Goal: Task Accomplishment & Management: Complete application form

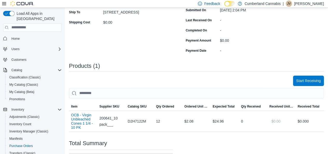
scroll to position [133, 0]
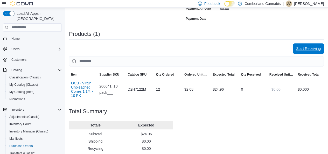
click at [317, 47] on span "Start Receiving" at bounding box center [308, 48] width 25 height 5
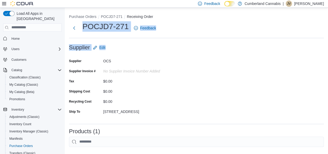
drag, startPoint x: 311, startPoint y: 52, endPoint x: 331, endPoint y: 34, distance: 26.8
click at [328, 34] on html "Feedback Dark Mode Cumberland Cannabis | JV Justin Valvasori Load All Apps in N…" at bounding box center [164, 77] width 328 height 154
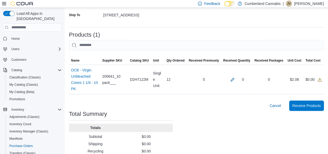
scroll to position [101, 0]
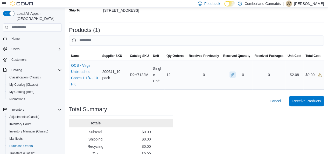
click at [236, 73] on button "button" at bounding box center [232, 74] width 6 height 6
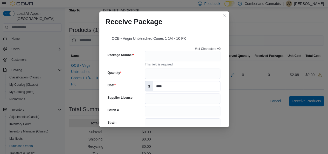
click at [166, 82] on input "****" at bounding box center [186, 86] width 67 height 10
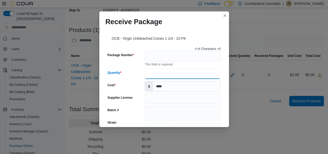
click at [163, 74] on input "Quantity" at bounding box center [183, 73] width 76 height 10
type input "**"
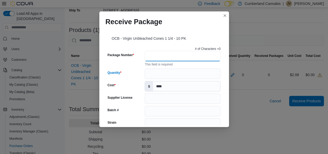
click at [161, 55] on input "Package Number" at bounding box center [183, 56] width 76 height 10
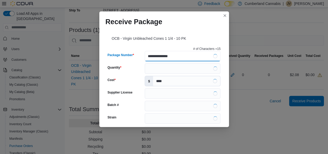
type input "**********"
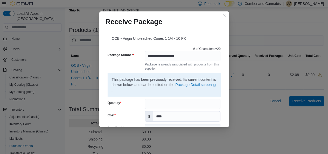
scroll to position [204, 0]
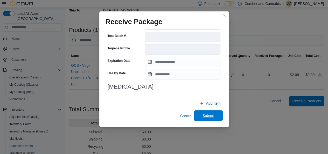
click at [206, 117] on span "Submit" at bounding box center [207, 115] width 11 height 5
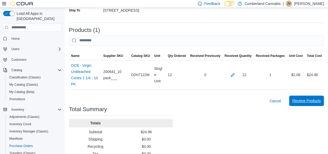
click at [315, 99] on span "Receive Products" at bounding box center [306, 100] width 29 height 10
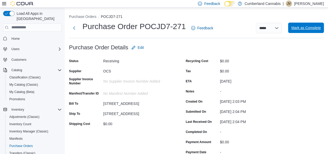
click at [309, 29] on span "Mark as Complete" at bounding box center [306, 27] width 30 height 5
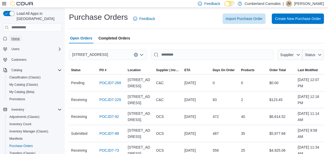
click at [16, 37] on span "Home" at bounding box center [15, 39] width 8 height 4
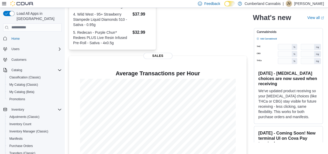
scroll to position [181, 0]
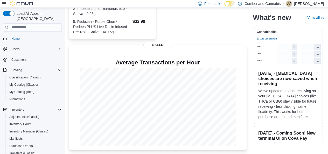
click at [303, 5] on p "Justin Valvasori" at bounding box center [309, 4] width 30 height 6
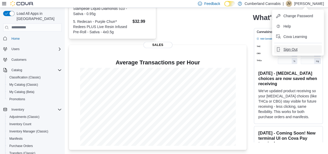
click at [290, 51] on span "Sign Out" at bounding box center [290, 49] width 14 height 5
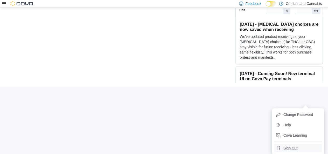
scroll to position [160, 0]
